Goal: Task Accomplishment & Management: Manage account settings

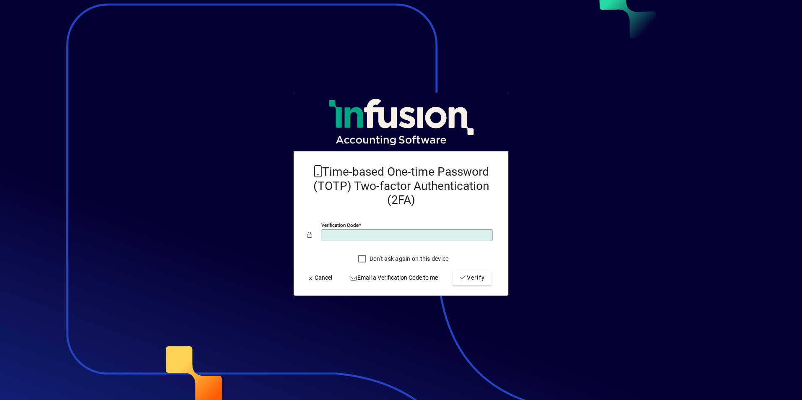
type input "******"
click at [453, 271] on button "Verify" at bounding box center [472, 278] width 39 height 15
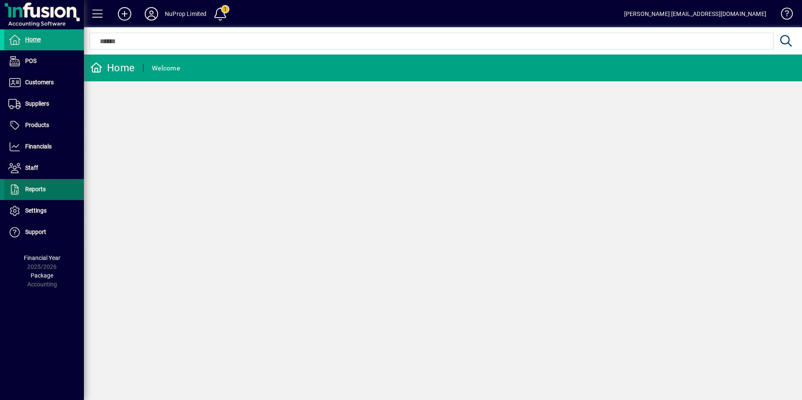
click at [33, 182] on span at bounding box center [44, 190] width 80 height 20
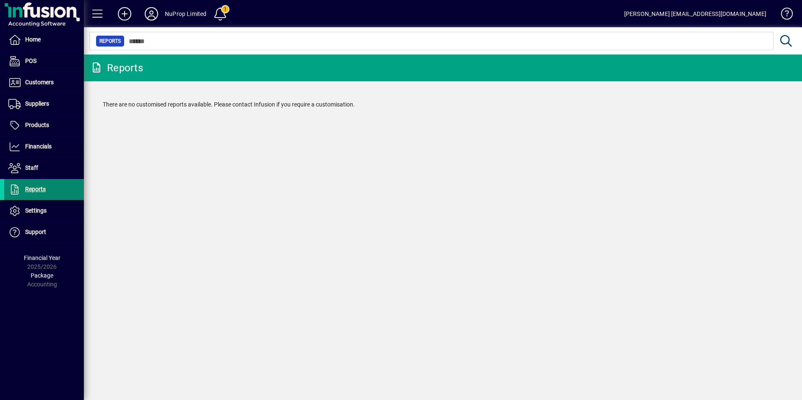
click at [32, 189] on span "Reports" at bounding box center [35, 189] width 21 height 7
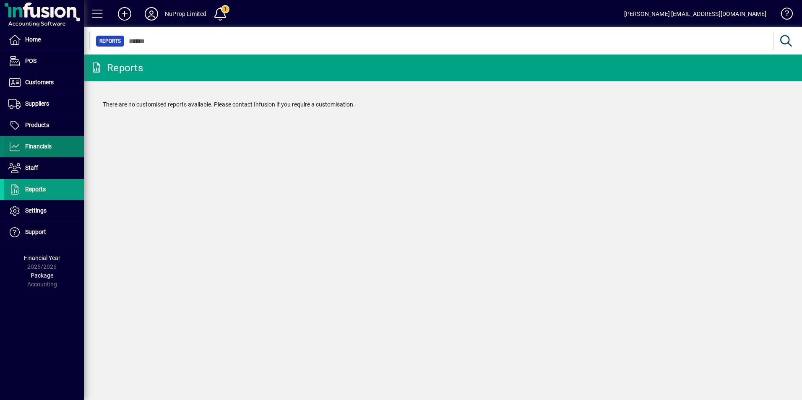
click at [37, 149] on span "Financials" at bounding box center [38, 146] width 26 height 7
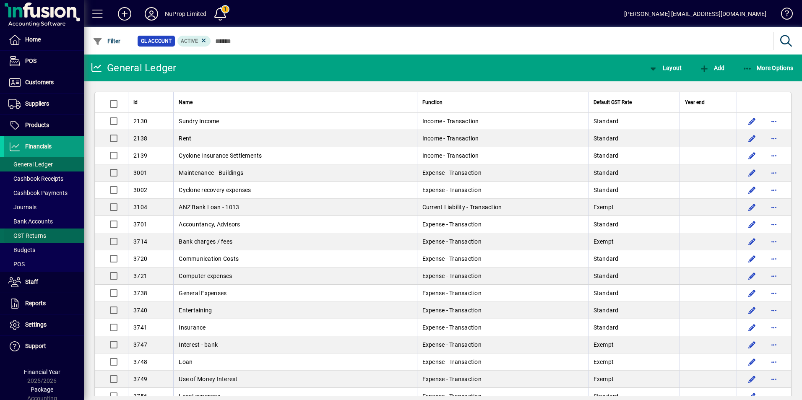
click at [33, 235] on span "GST Returns" at bounding box center [27, 235] width 38 height 7
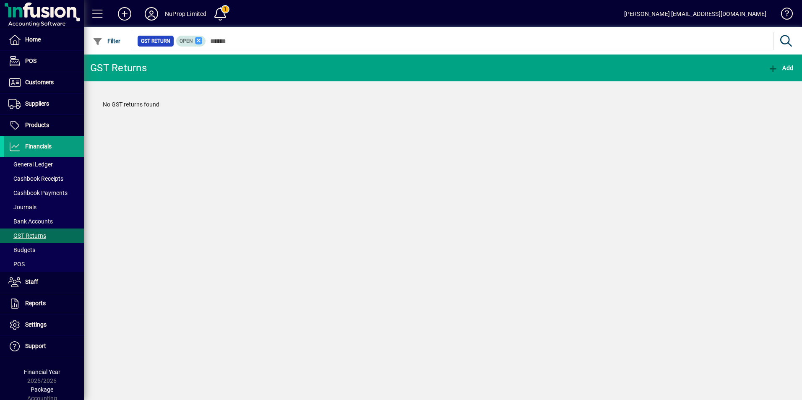
click at [200, 41] on icon at bounding box center [199, 41] width 8 height 8
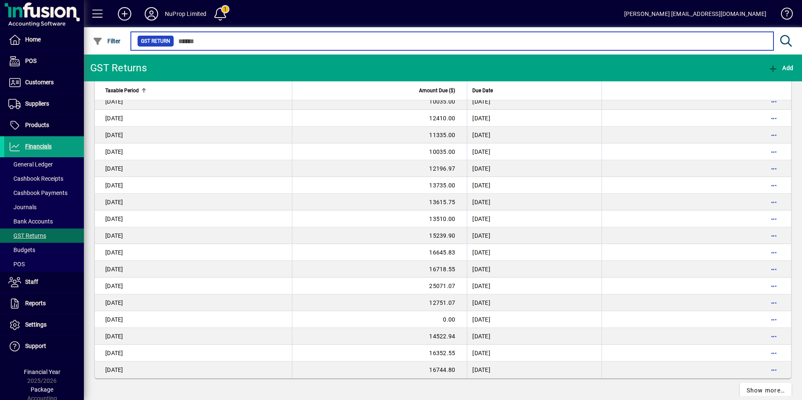
scroll to position [1428, 0]
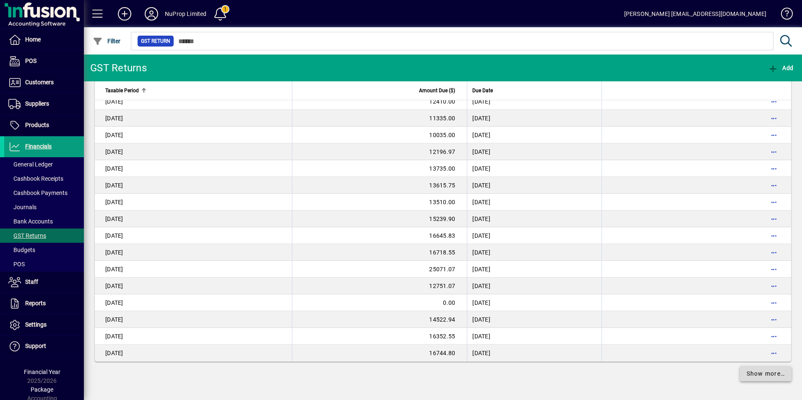
click at [747, 378] on span "Show more…" at bounding box center [766, 374] width 39 height 9
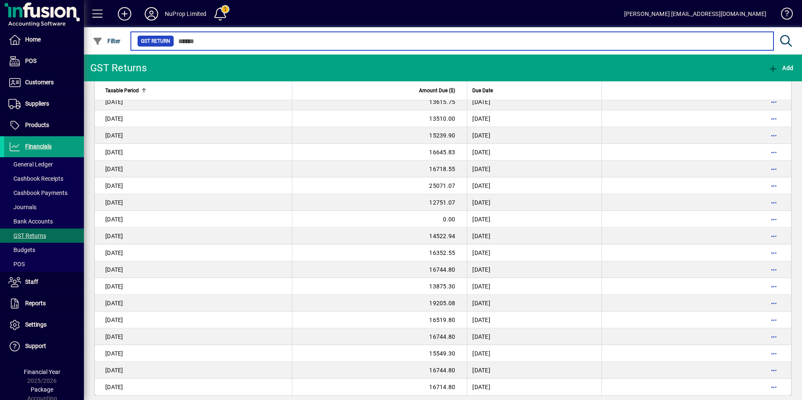
scroll to position [1522, 0]
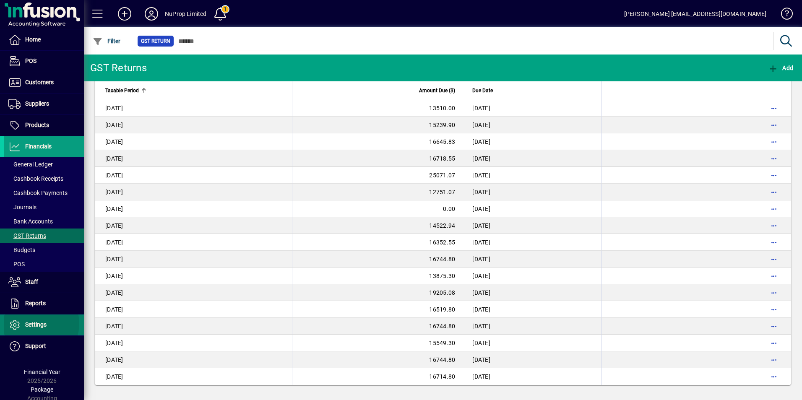
click at [36, 324] on span "Settings" at bounding box center [35, 324] width 21 height 7
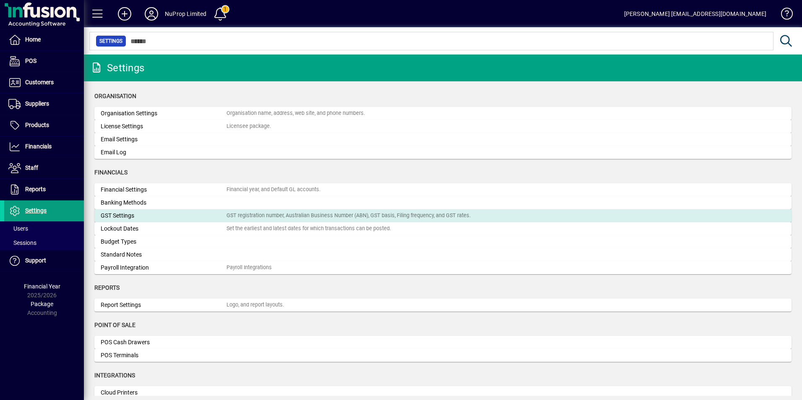
click at [131, 218] on div "GST Settings" at bounding box center [164, 215] width 126 height 9
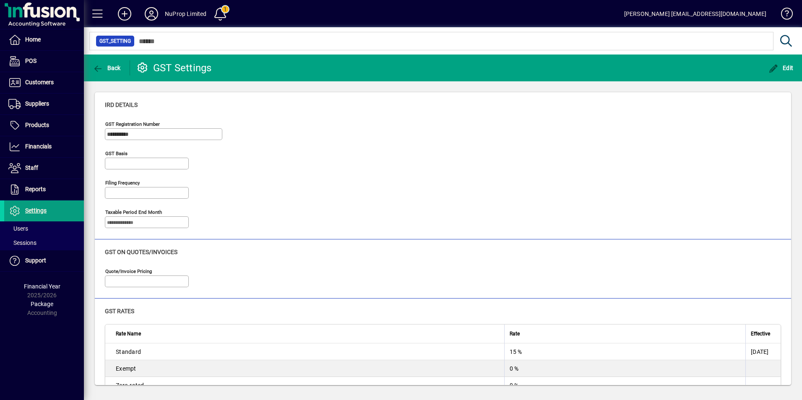
type input "**********"
type input "******"
type input "**********"
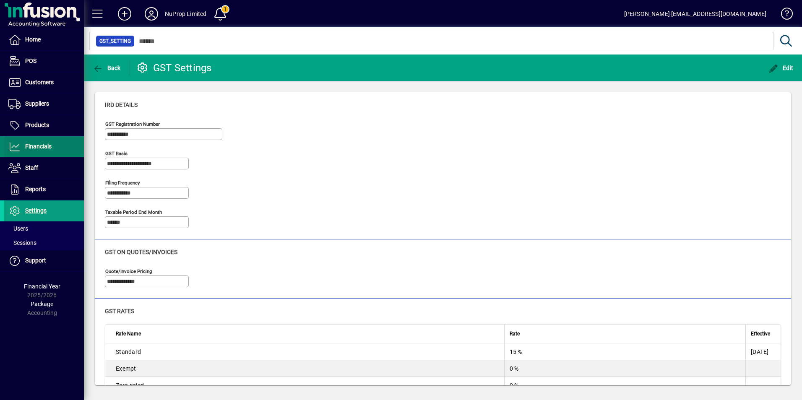
click at [40, 151] on span "Financials" at bounding box center [27, 147] width 47 height 10
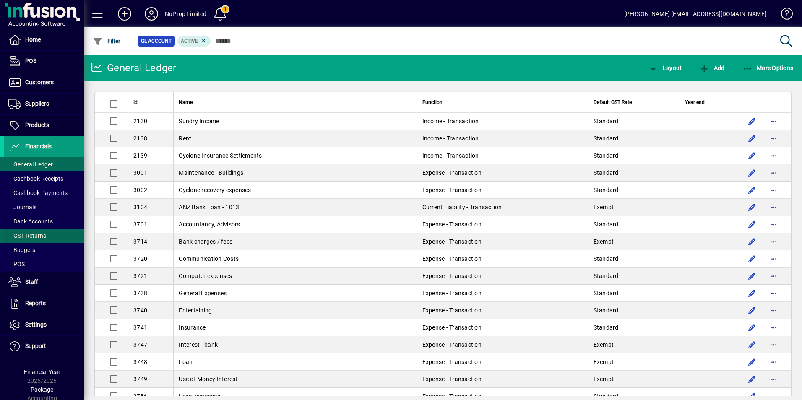
click at [33, 233] on span "GST Returns" at bounding box center [27, 235] width 38 height 7
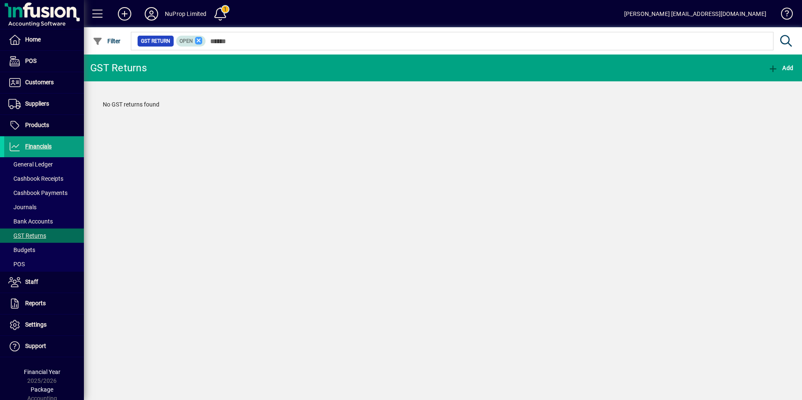
click at [196, 41] on icon at bounding box center [199, 41] width 8 height 8
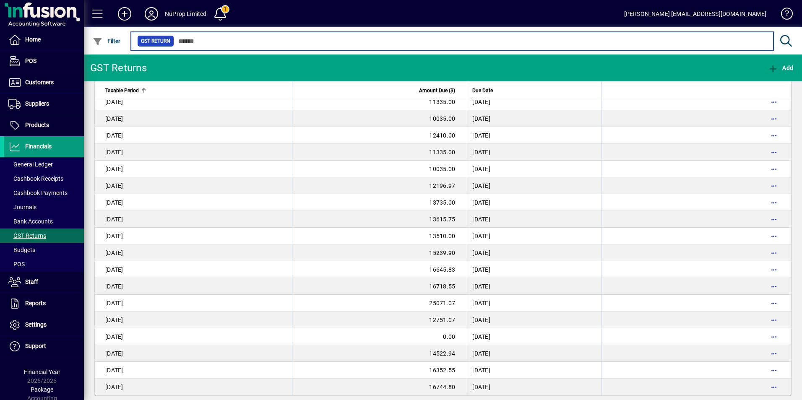
scroll to position [1428, 0]
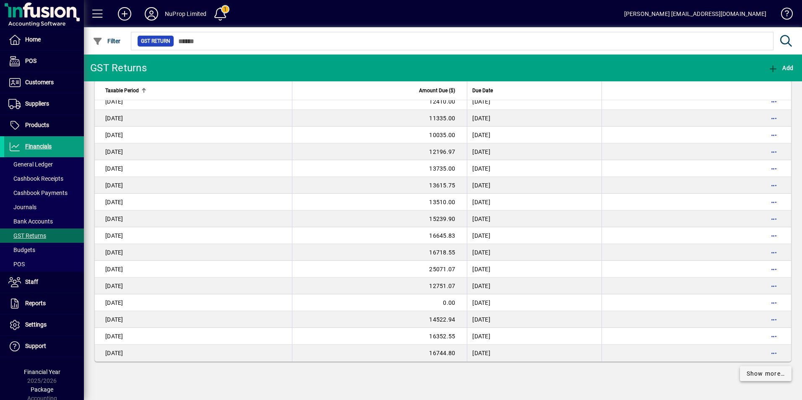
click at [757, 374] on span "Show more…" at bounding box center [766, 374] width 39 height 9
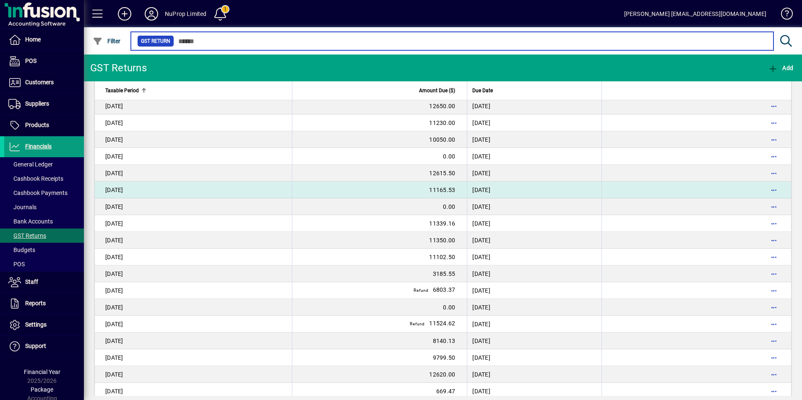
scroll to position [768, 0]
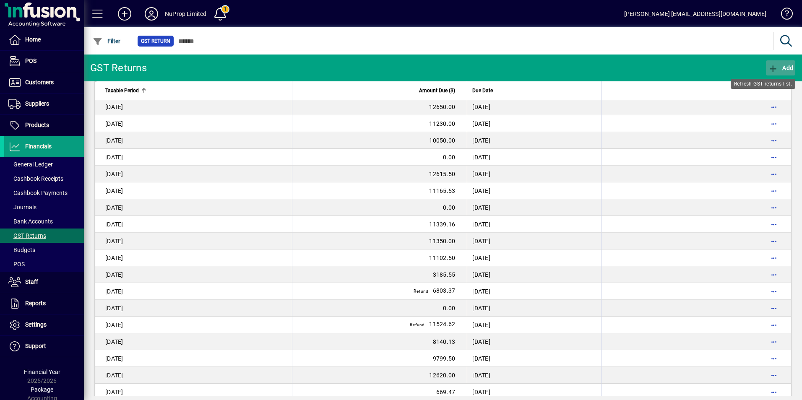
click at [772, 66] on icon "button" at bounding box center [773, 69] width 10 height 8
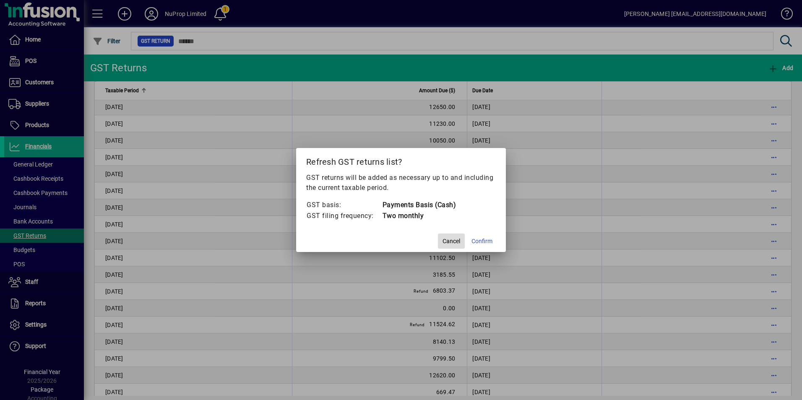
click at [452, 242] on span "Cancel" at bounding box center [452, 241] width 18 height 9
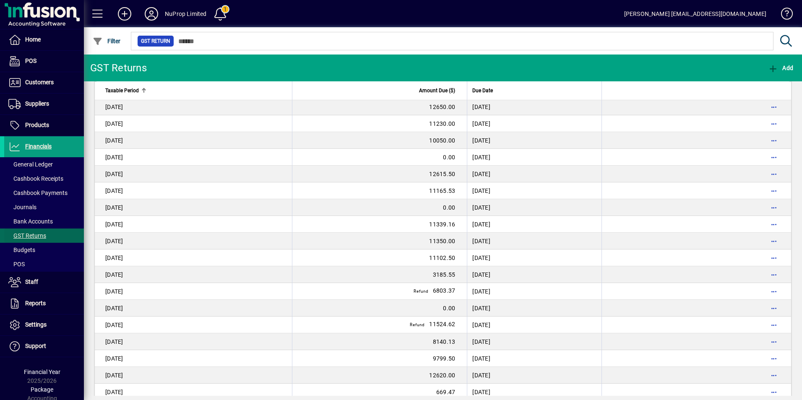
click at [28, 235] on span "GST Returns" at bounding box center [27, 235] width 38 height 7
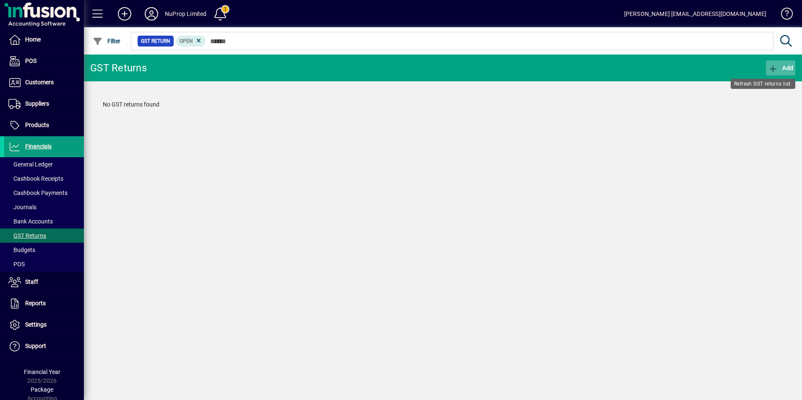
click at [772, 70] on icon "button" at bounding box center [773, 69] width 10 height 8
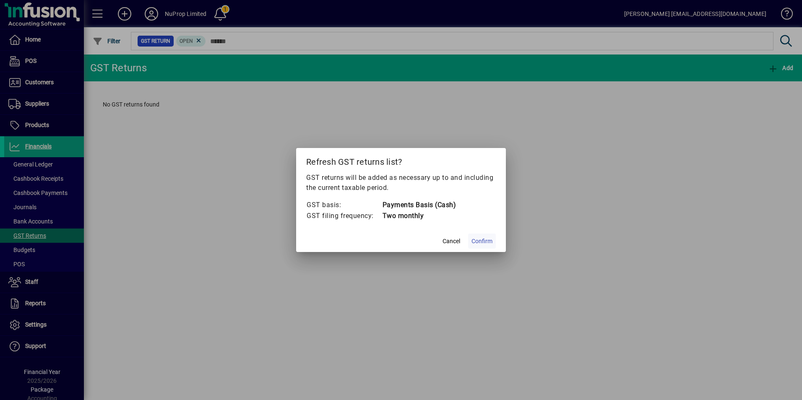
click at [483, 241] on span "Confirm" at bounding box center [482, 241] width 21 height 9
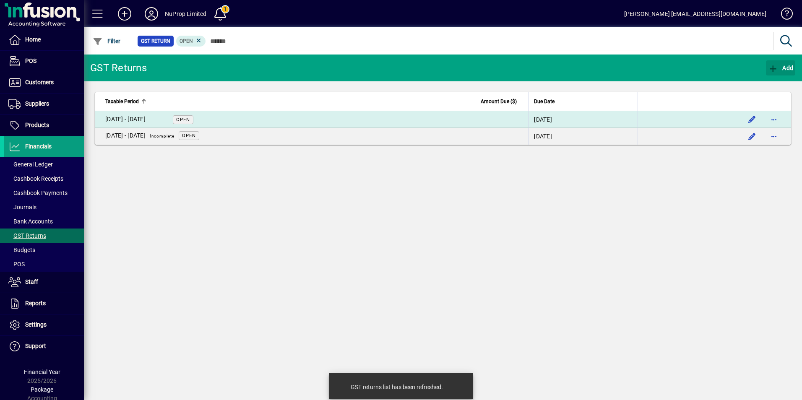
click at [329, 119] on td "01 Jul - 31 Aug 2025 Open" at bounding box center [241, 119] width 292 height 17
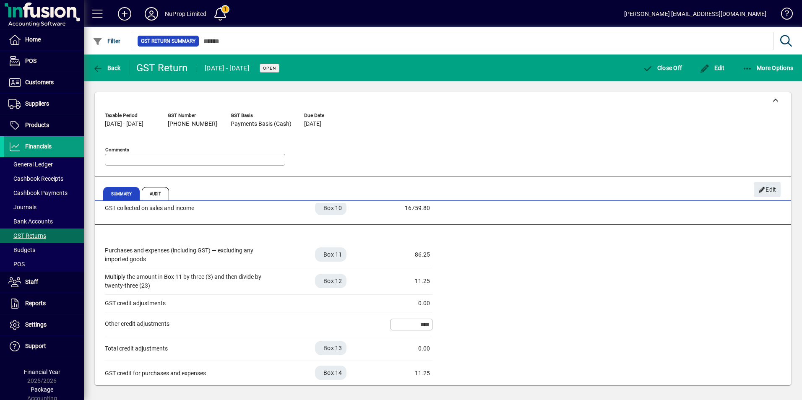
scroll to position [233, 0]
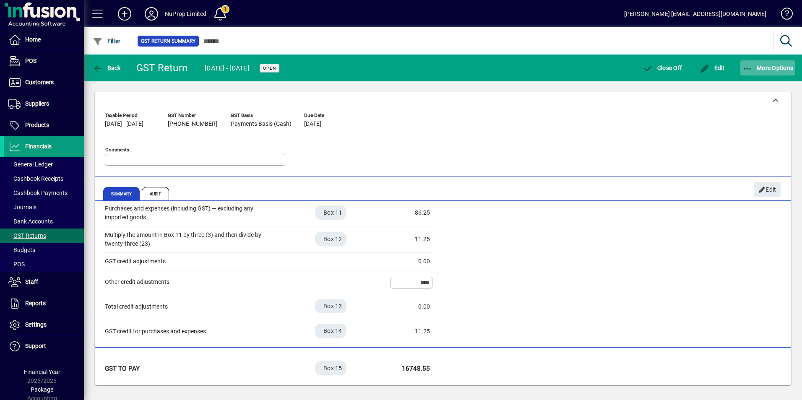
click at [769, 68] on span "More Options" at bounding box center [768, 68] width 51 height 7
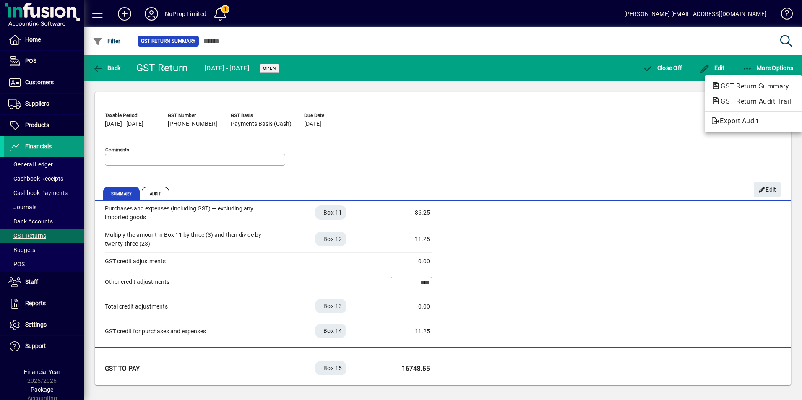
click at [637, 142] on div at bounding box center [401, 200] width 802 height 400
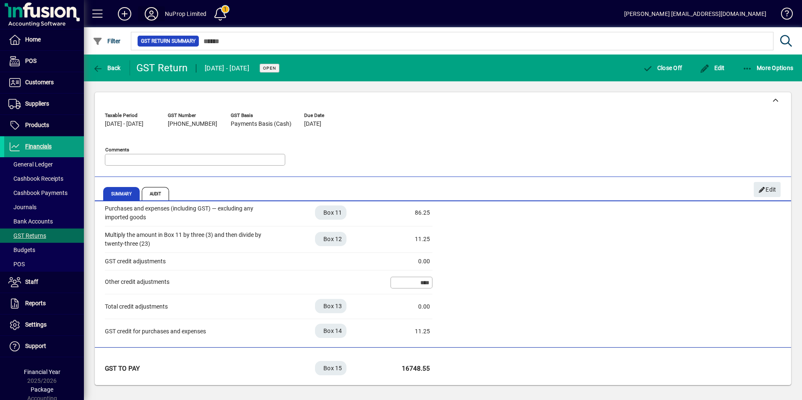
click at [149, 14] on icon at bounding box center [151, 13] width 17 height 13
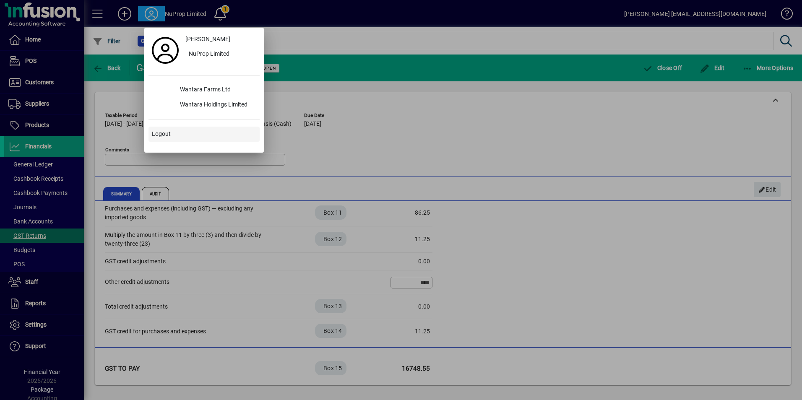
click at [164, 134] on span "Logout" at bounding box center [161, 134] width 19 height 9
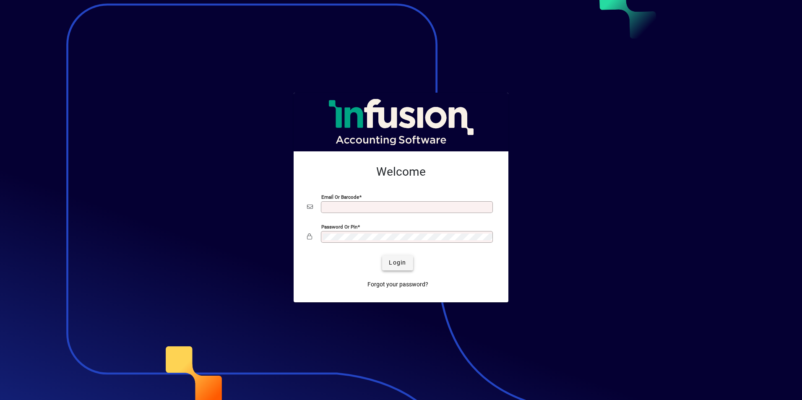
type input "**********"
click at [406, 268] on span "submit" at bounding box center [397, 263] width 31 height 20
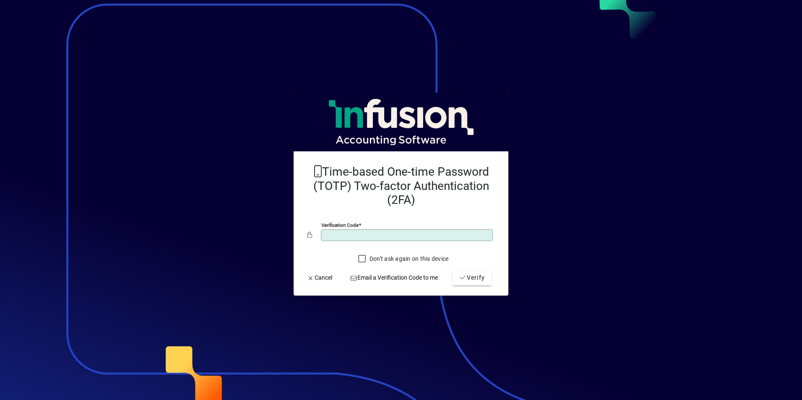
type input "******"
click at [453, 271] on button "Verify" at bounding box center [472, 278] width 39 height 15
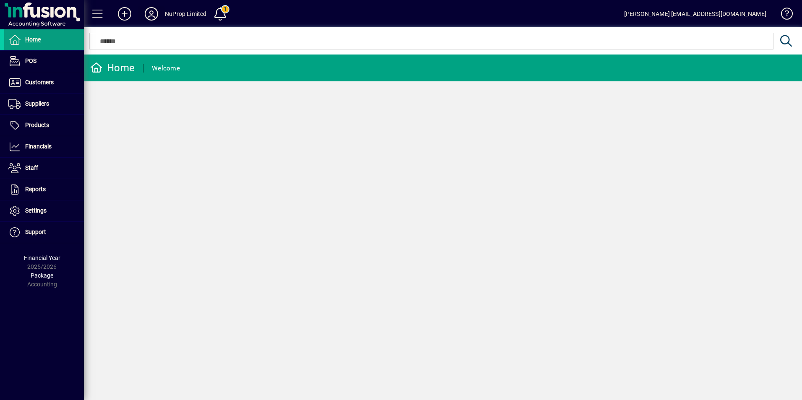
click at [150, 18] on icon at bounding box center [151, 13] width 17 height 13
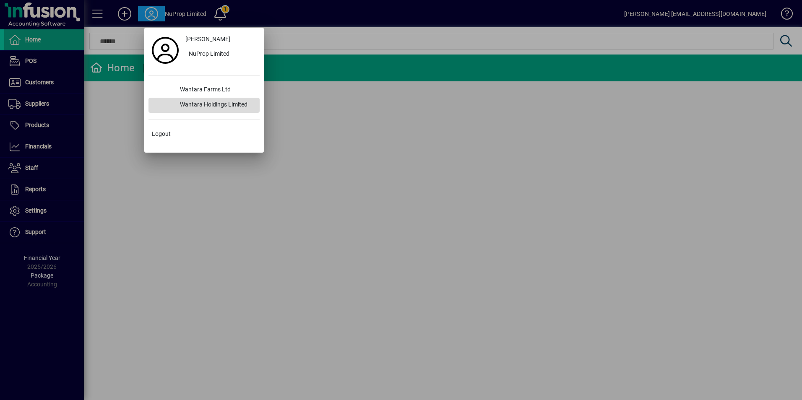
click at [218, 103] on div "Wantara Holdings Limited" at bounding box center [216, 105] width 86 height 15
